Goal: Task Accomplishment & Management: Use online tool/utility

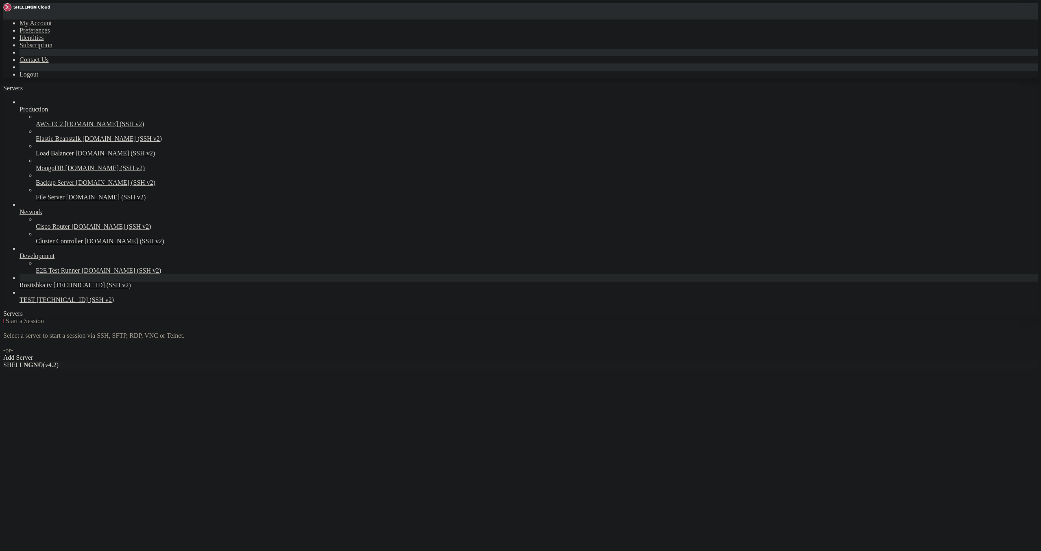
click at [41, 288] on span "Rostishka tv" at bounding box center [36, 284] width 33 height 7
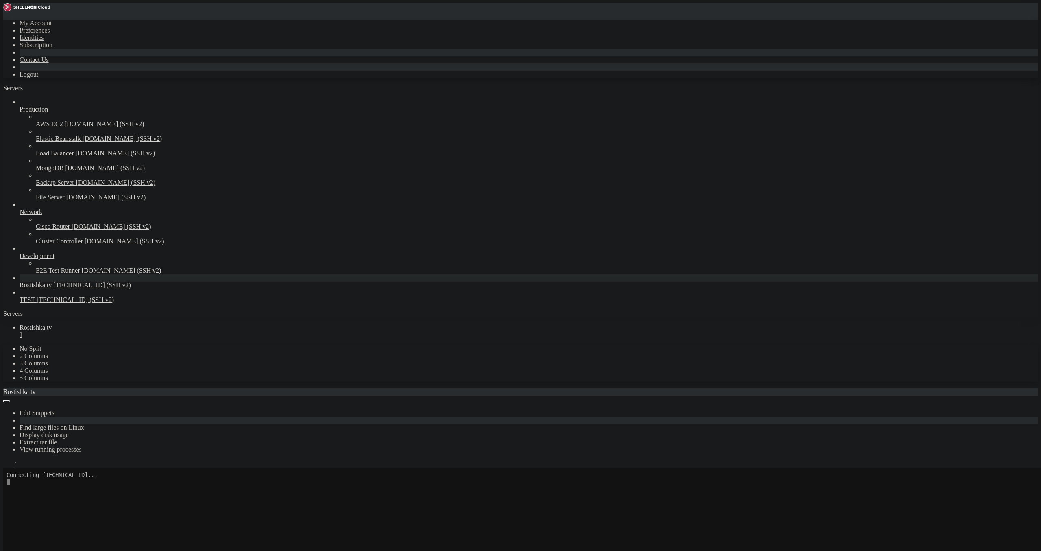
scroll to position [68, 0]
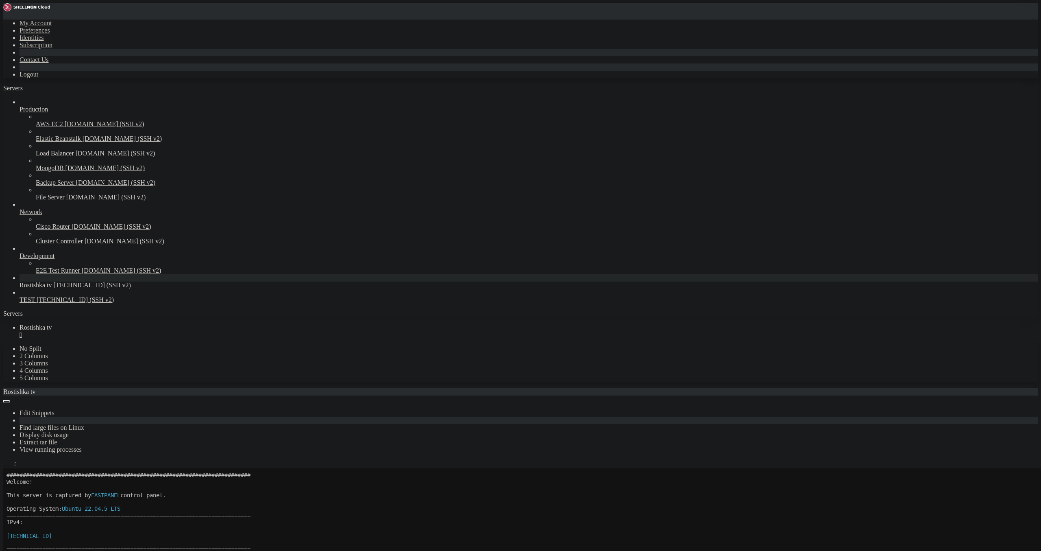
click at [7, 466] on icon "button" at bounding box center [7, 466] width 0 height 0
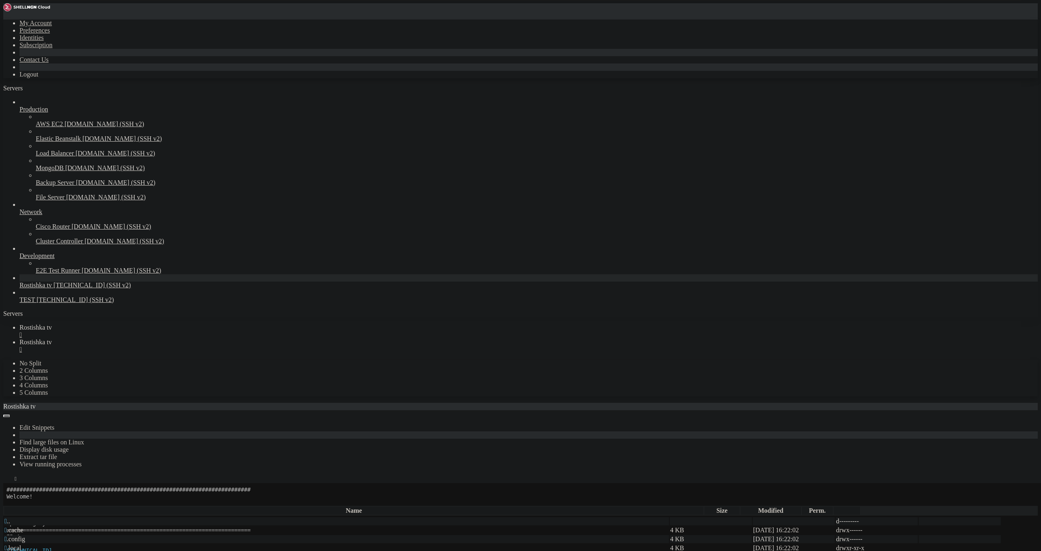
click at [7, 503] on icon "button" at bounding box center [7, 503] width 0 height 0
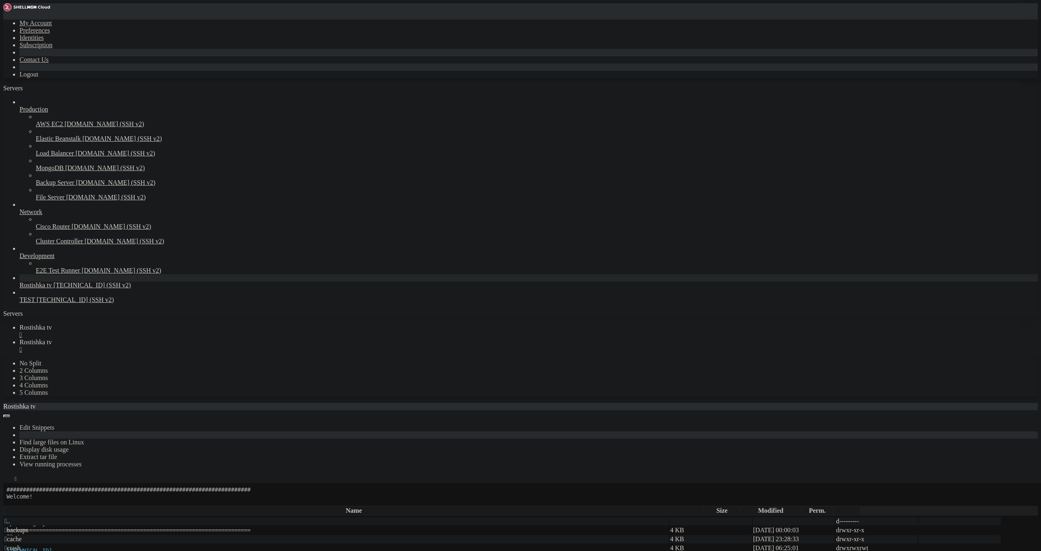
click at [114, 526] on td " apache2" at bounding box center [336, 530] width 665 height 8
click at [116, 535] on td " apt" at bounding box center [336, 539] width 665 height 8
click at [28, 526] on span " apache2" at bounding box center [16, 529] width 24 height 7
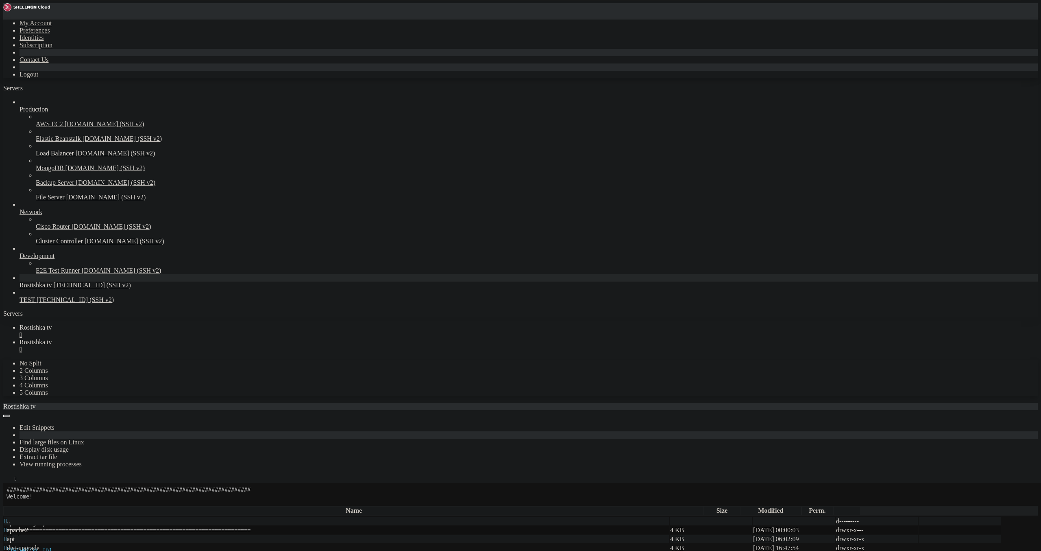
click at [28, 526] on span " apache2" at bounding box center [16, 529] width 24 height 7
type input "/var/log/apache2"
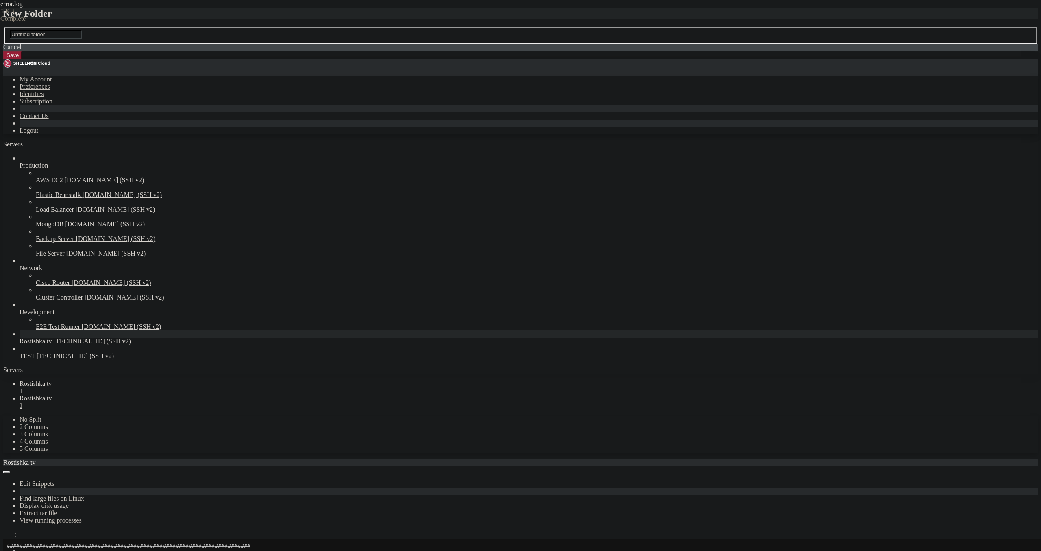
drag, startPoint x: 579, startPoint y: 306, endPoint x: 571, endPoint y: 265, distance: 42.0
click at [569, 60] on div "New Folder Untitled folder Cancel Save" at bounding box center [520, 34] width 1035 height 52
click at [3, 27] on icon at bounding box center [3, 27] width 0 height 0
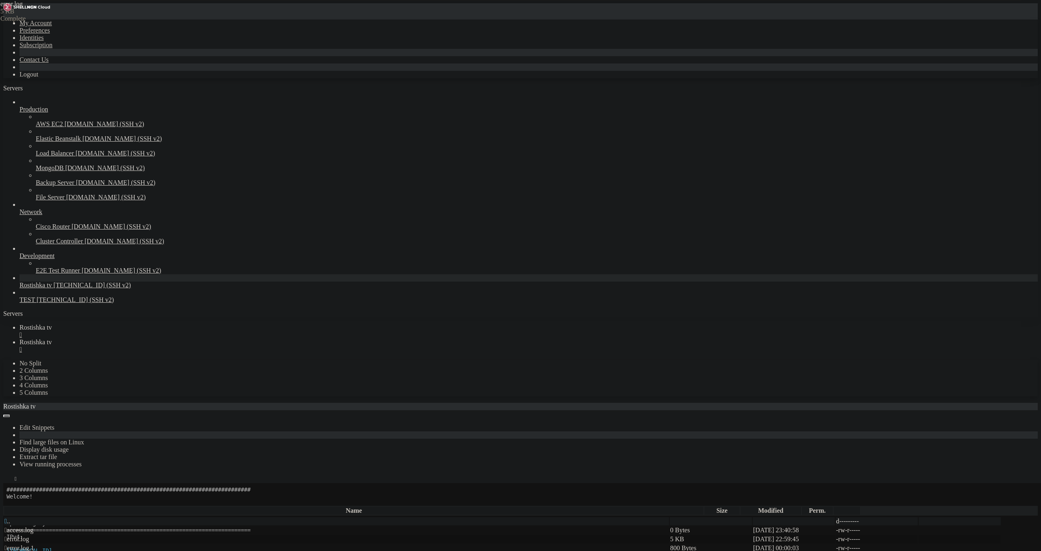
click at [82, 22] on div "Pending" at bounding box center [40, 18] width 81 height 7
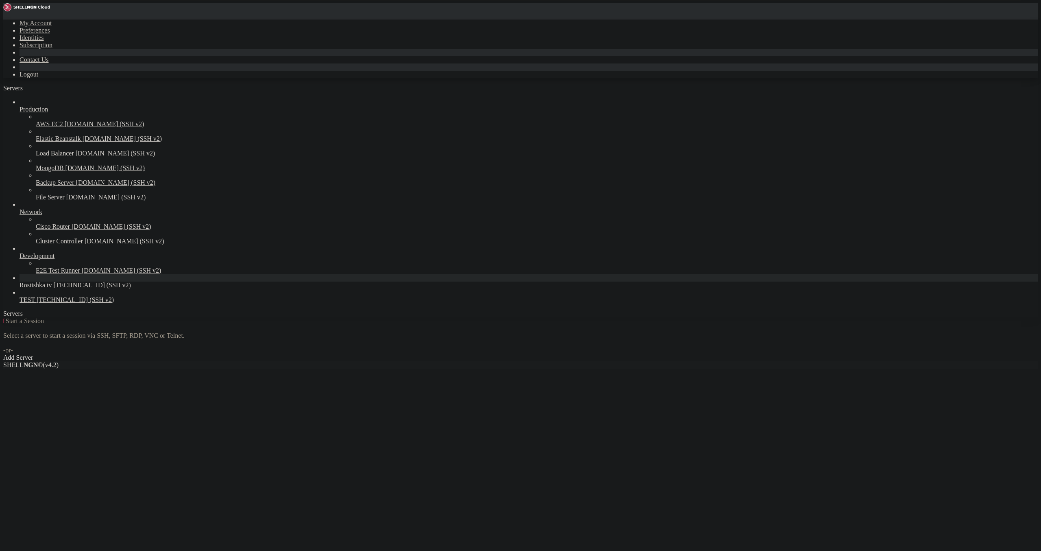
click at [52, 288] on span "Rostishka tv" at bounding box center [36, 284] width 33 height 7
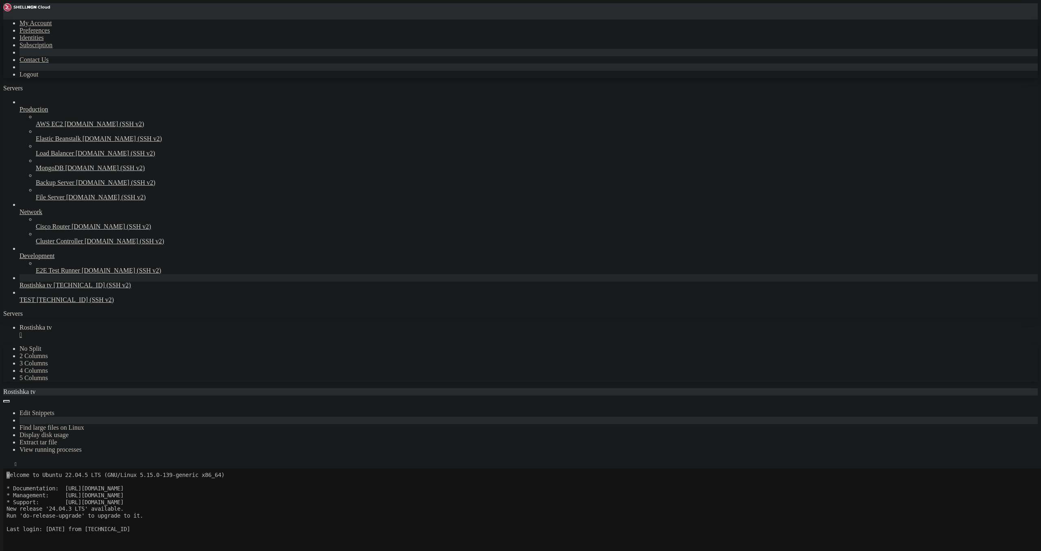
scroll to position [68, 0]
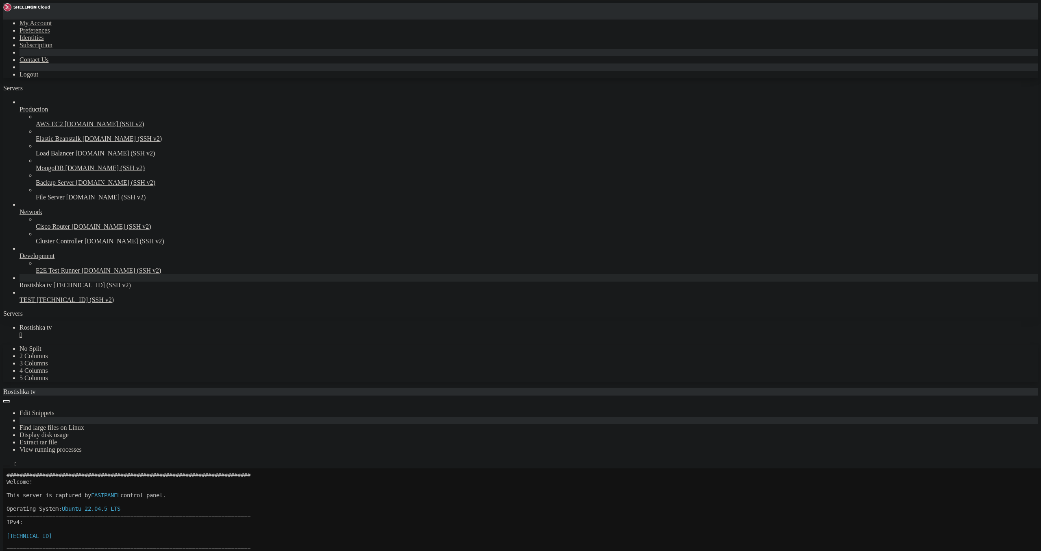
click at [7, 466] on icon "button" at bounding box center [7, 466] width 0 height 0
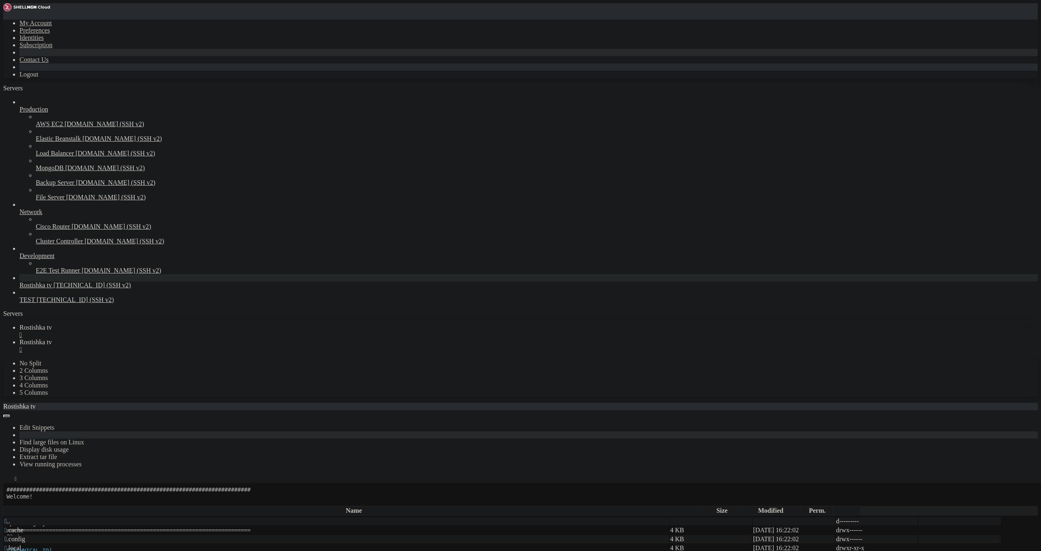
click at [7, 503] on icon "button" at bounding box center [7, 503] width 0 height 0
click at [15, 544] on span " etc" at bounding box center [9, 547] width 10 height 7
click at [28, 535] on span " apache2" at bounding box center [16, 538] width 24 height 7
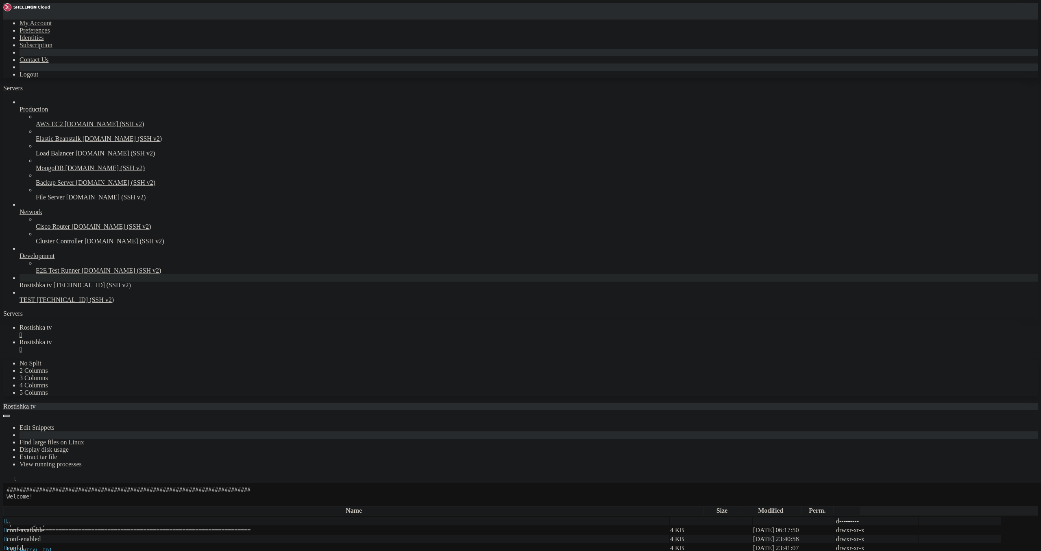
type input "/etc/apache2/mods-available"
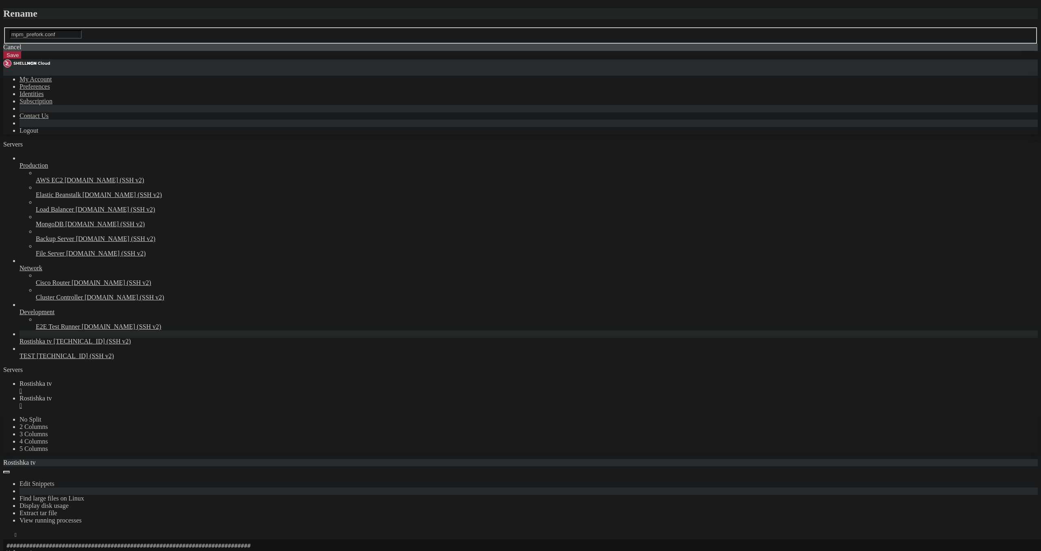
click at [22, 59] on button "Save" at bounding box center [12, 55] width 19 height 9
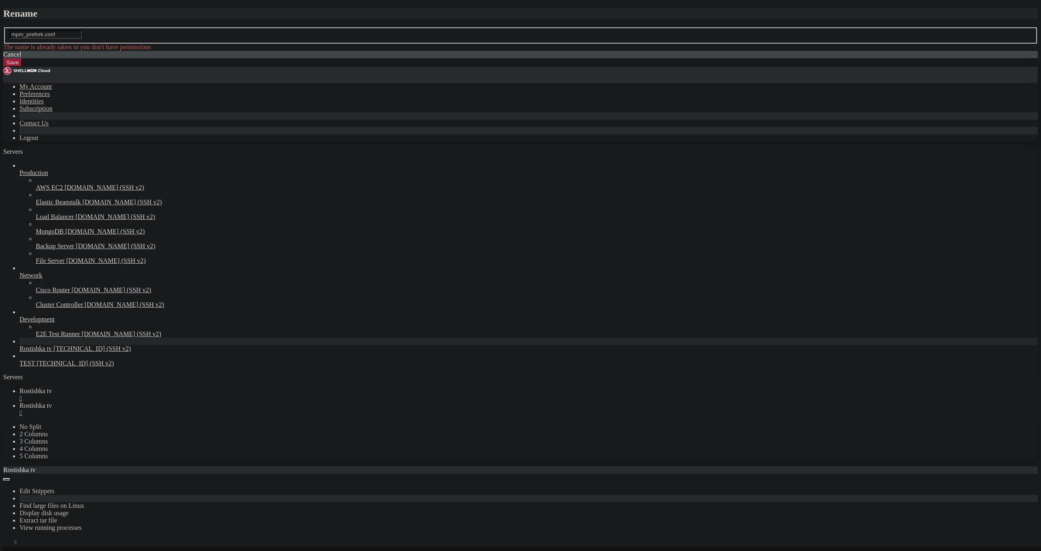
click at [3, 27] on icon at bounding box center [3, 27] width 0 height 0
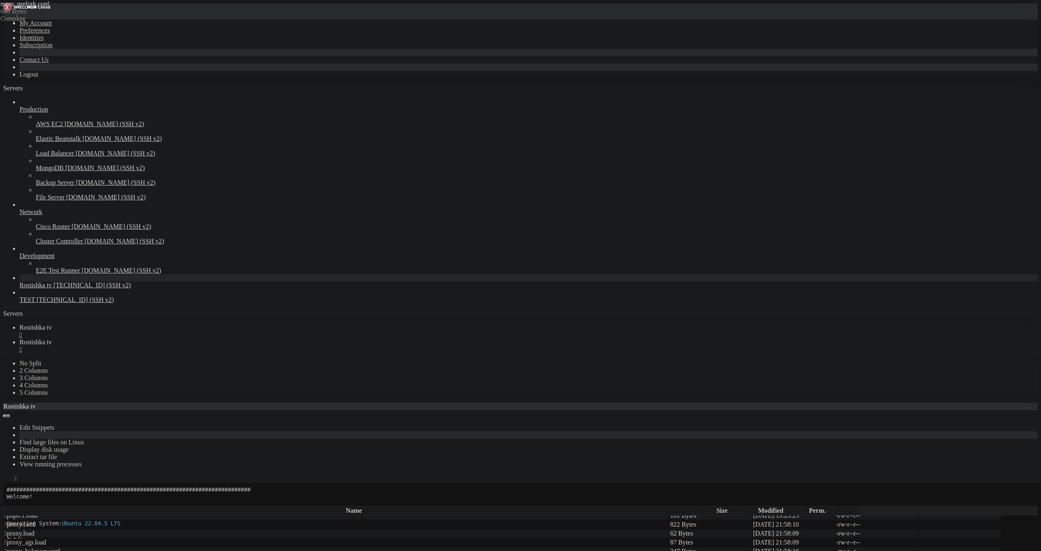
type textarea "MaxConnectionsPerChild 50000"
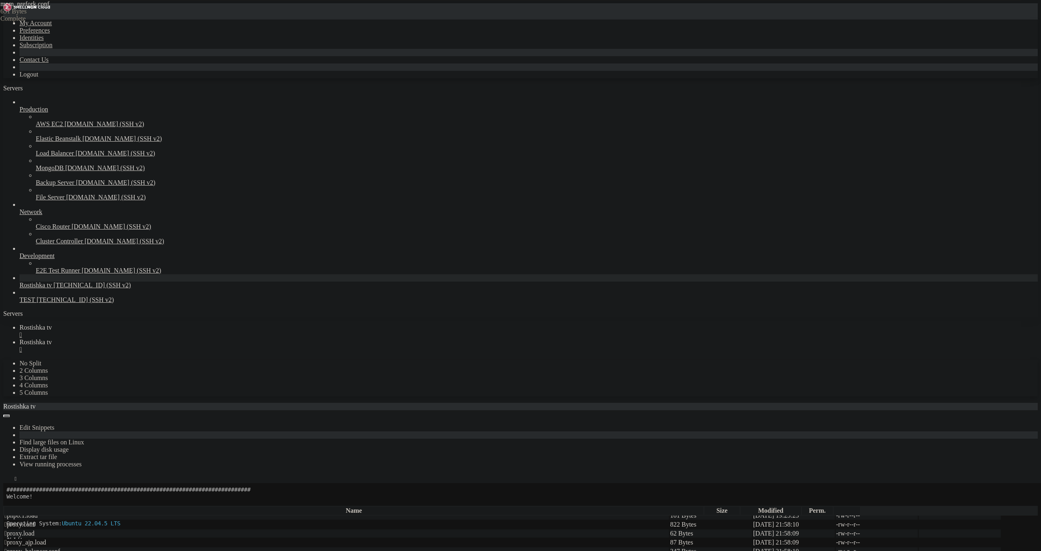
scroll to position [0, 0]
click at [214, 346] on div "" at bounding box center [529, 349] width 1018 height 7
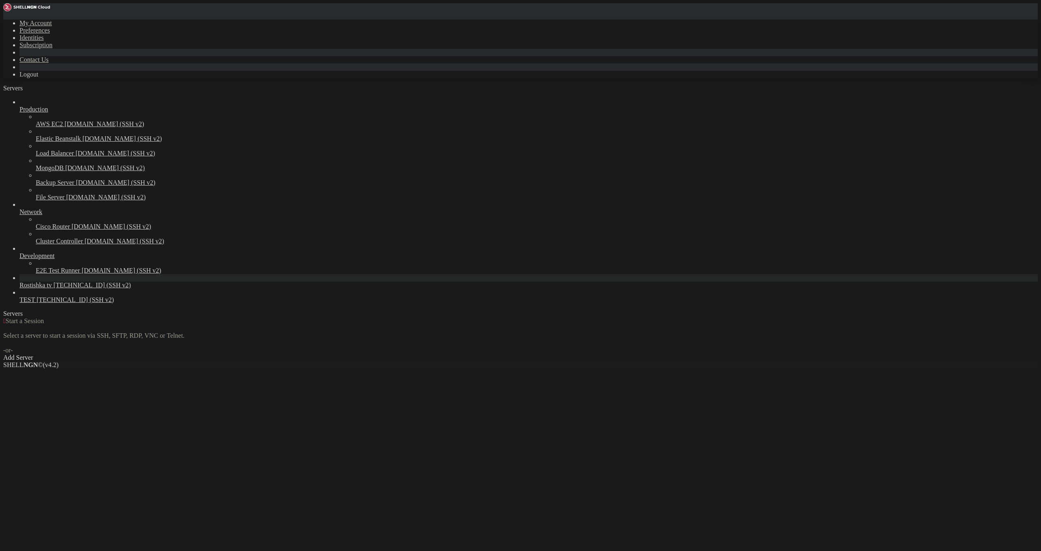
click at [54, 288] on span "[TECHNICAL_ID] (SSH v2)" at bounding box center [92, 284] width 77 height 7
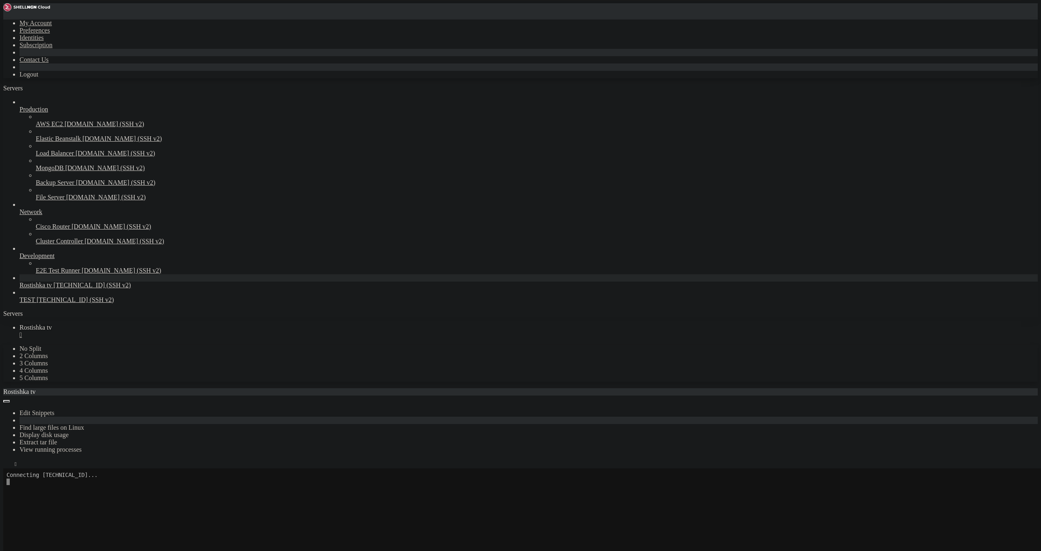
click at [153, 331] on div "" at bounding box center [529, 334] width 1018 height 7
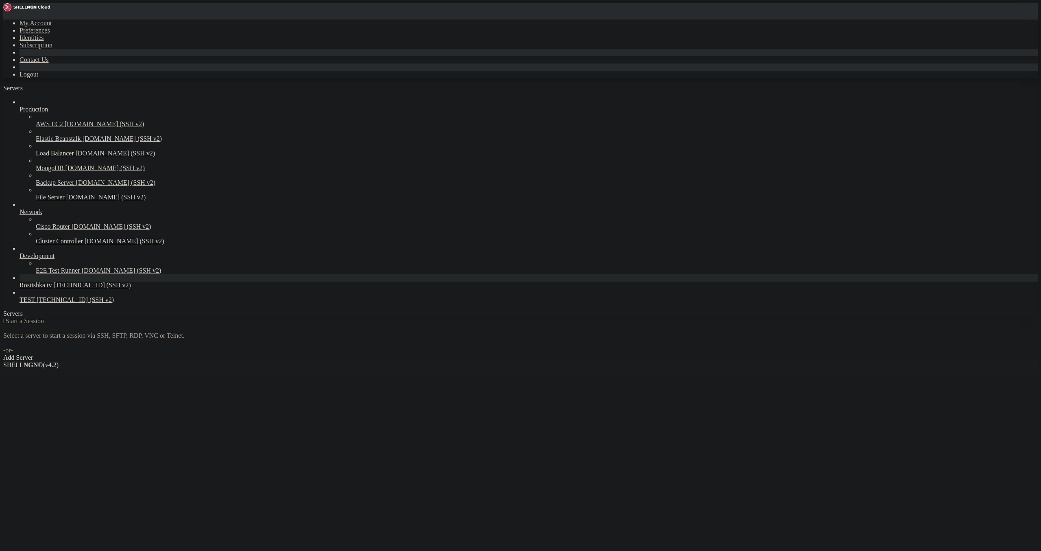
click at [154, 317] on div " Start a Session Select a server to start a session via SSH, SFTP, RDP, VNC or…" at bounding box center [520, 339] width 1035 height 44
click at [67, 303] on span "[TECHNICAL_ID] (SSH v2)" at bounding box center [75, 299] width 77 height 7
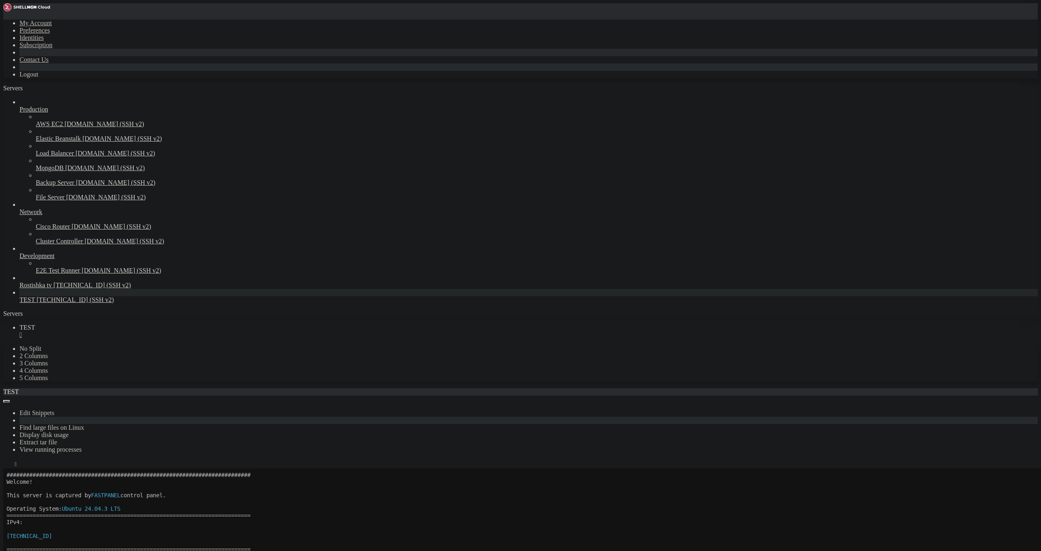
scroll to position [47, 0]
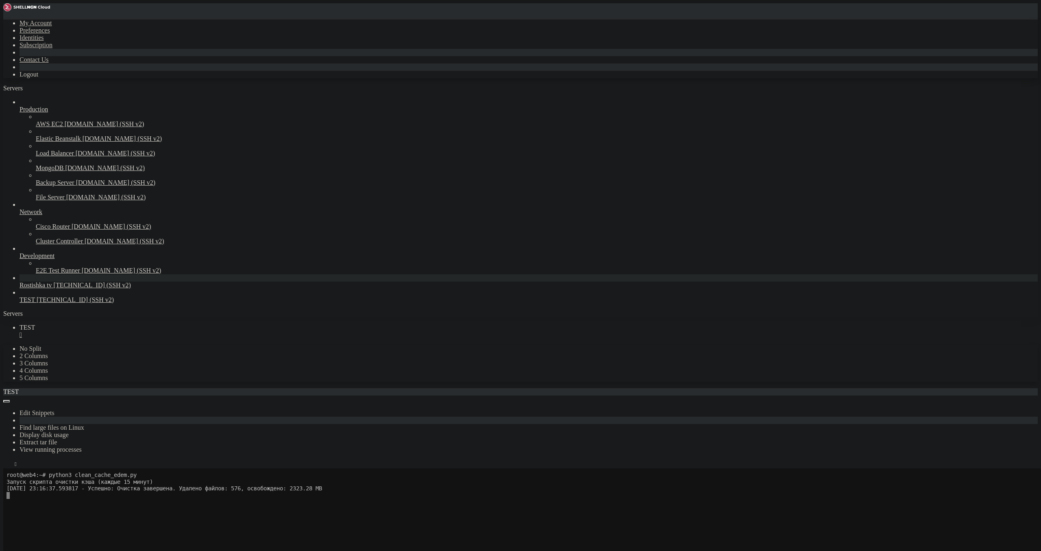
click at [49, 288] on span "Rostishka tv" at bounding box center [36, 284] width 33 height 7
click at [136, 331] on div "" at bounding box center [529, 334] width 1018 height 7
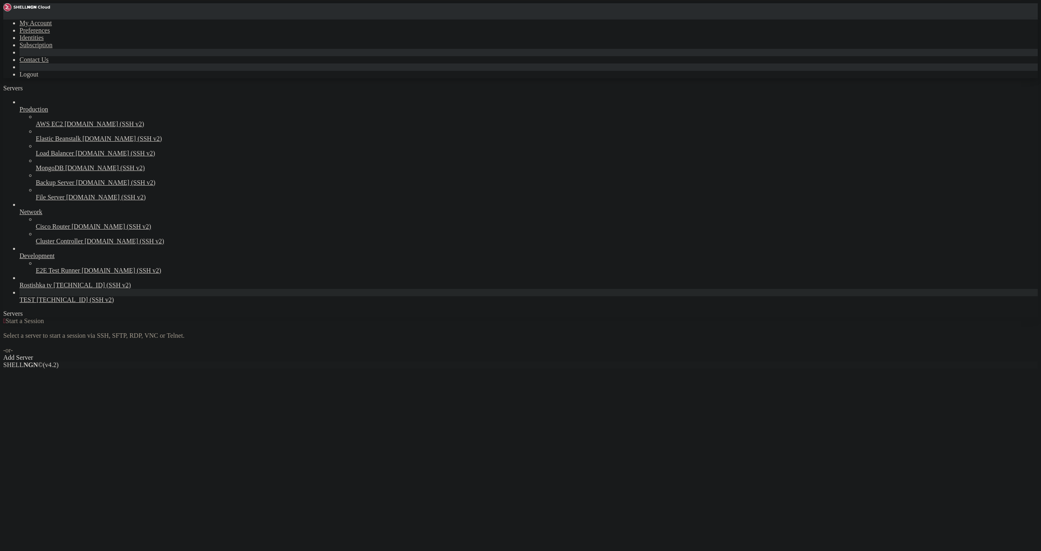
click at [57, 303] on span "[TECHNICAL_ID] (SSH v2)" at bounding box center [75, 299] width 77 height 7
click at [56, 303] on span "[TECHNICAL_ID] (SSH v2)" at bounding box center [75, 299] width 77 height 7
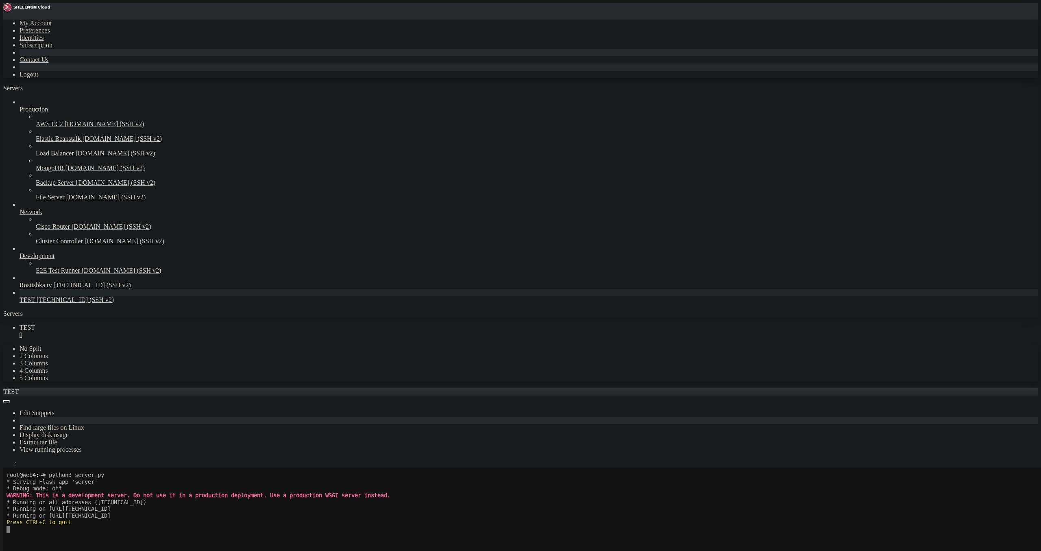
click at [134, 331] on div "" at bounding box center [529, 334] width 1018 height 7
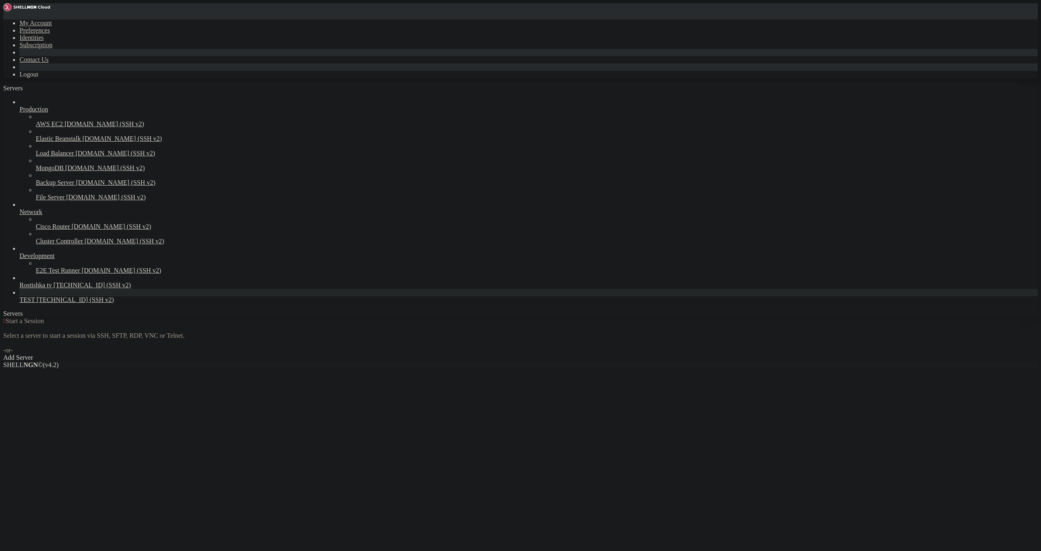
drag, startPoint x: 369, startPoint y: 179, endPoint x: 361, endPoint y: 171, distance: 11.8
click at [362, 317] on div " Start a Session Select a server to start a session via SSH, SFTP, RDP, VNC or…" at bounding box center [520, 339] width 1035 height 44
